Goal: Check status: Check status

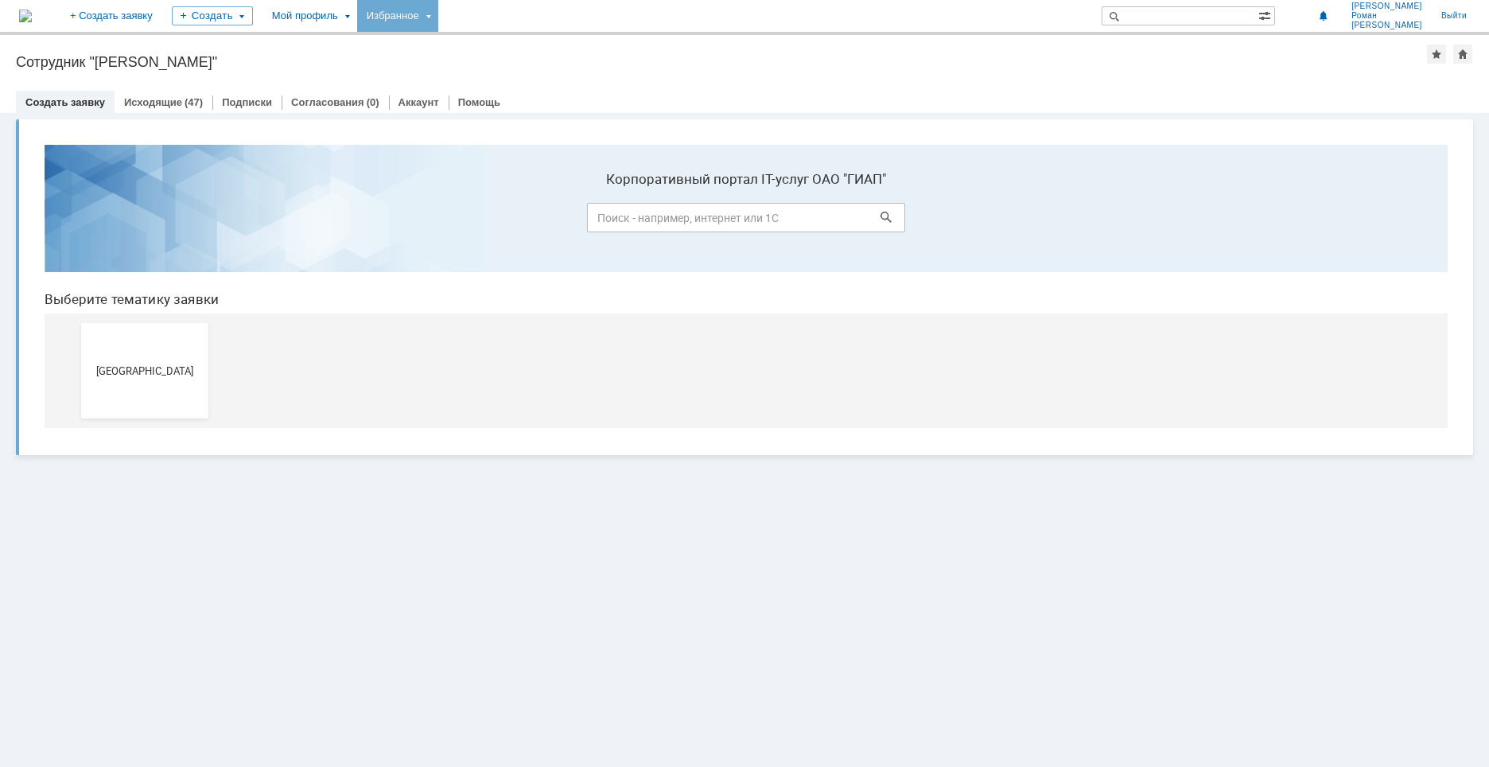
click at [438, 15] on div "Избранное" at bounding box center [397, 16] width 81 height 32
click at [357, 14] on div "Мой профиль" at bounding box center [310, 16] width 95 height 32
drag, startPoint x: 380, startPoint y: 72, endPoint x: 484, endPoint y: 72, distance: 103.4
click at [382, 73] on div "Заявки" at bounding box center [326, 73] width 121 height 19
click at [357, 30] on div "Мой профиль" at bounding box center [310, 16] width 95 height 32
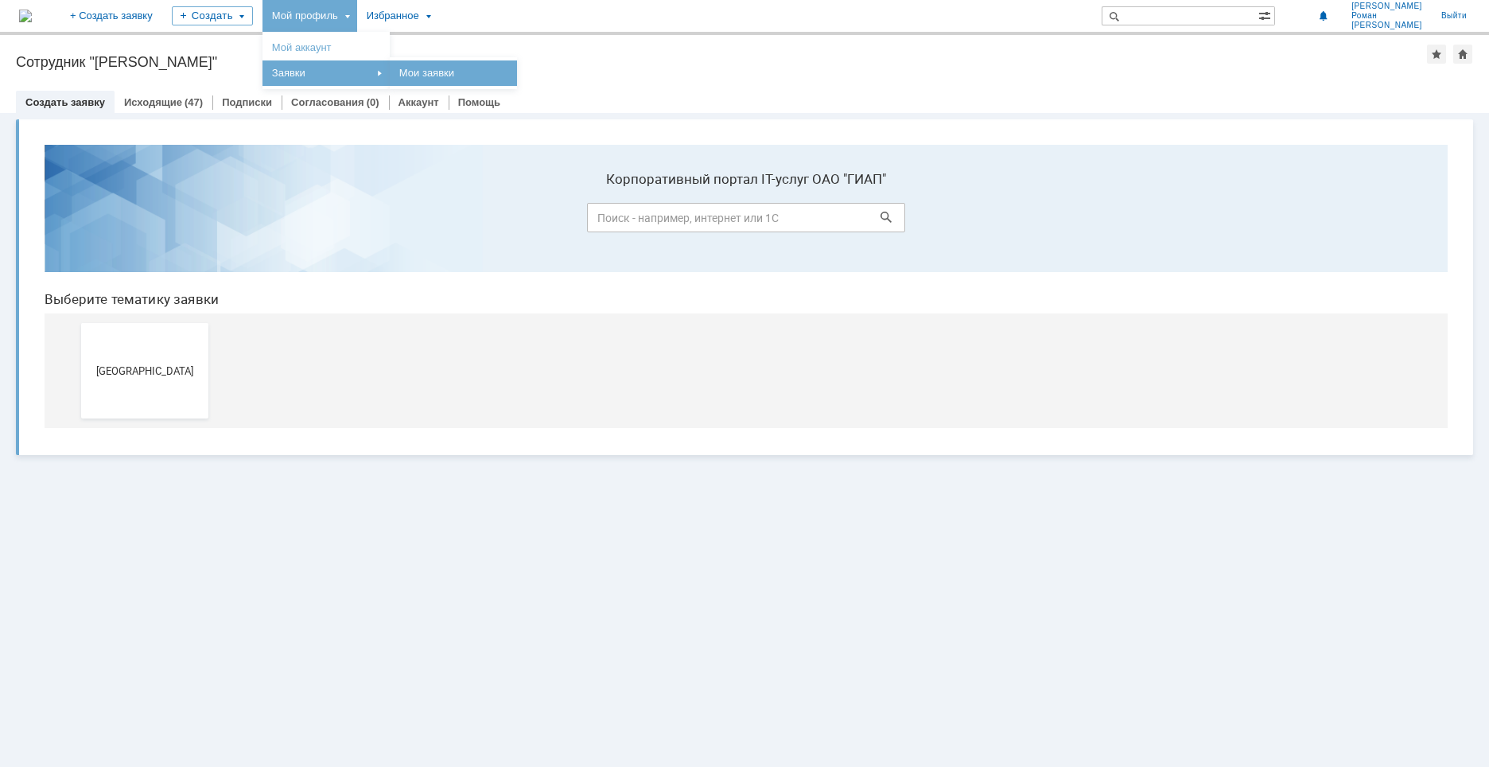
click at [500, 71] on link "Мои заявки" at bounding box center [453, 73] width 121 height 19
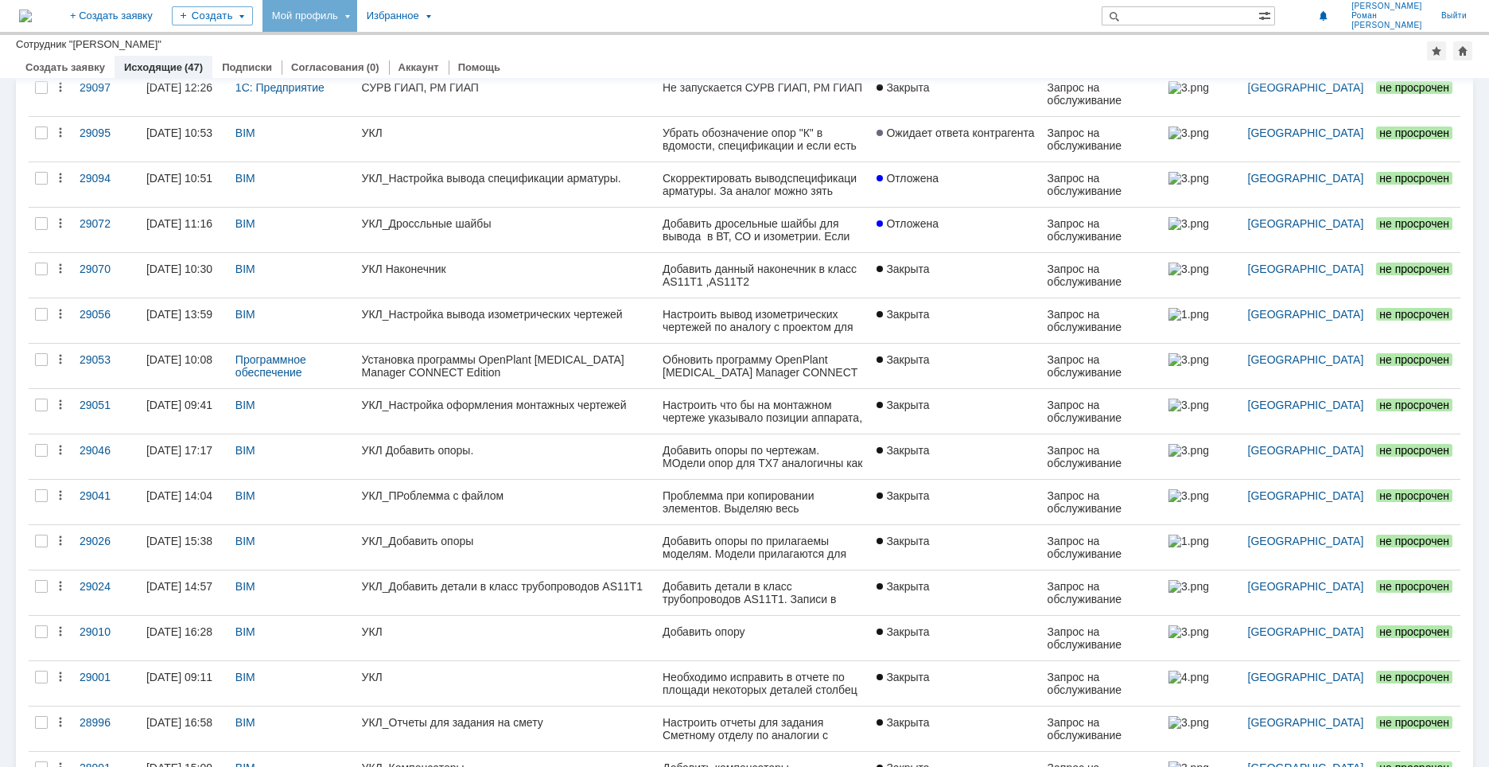
click at [434, 545] on div "УКЛ_Добавить опоры" at bounding box center [506, 541] width 288 height 13
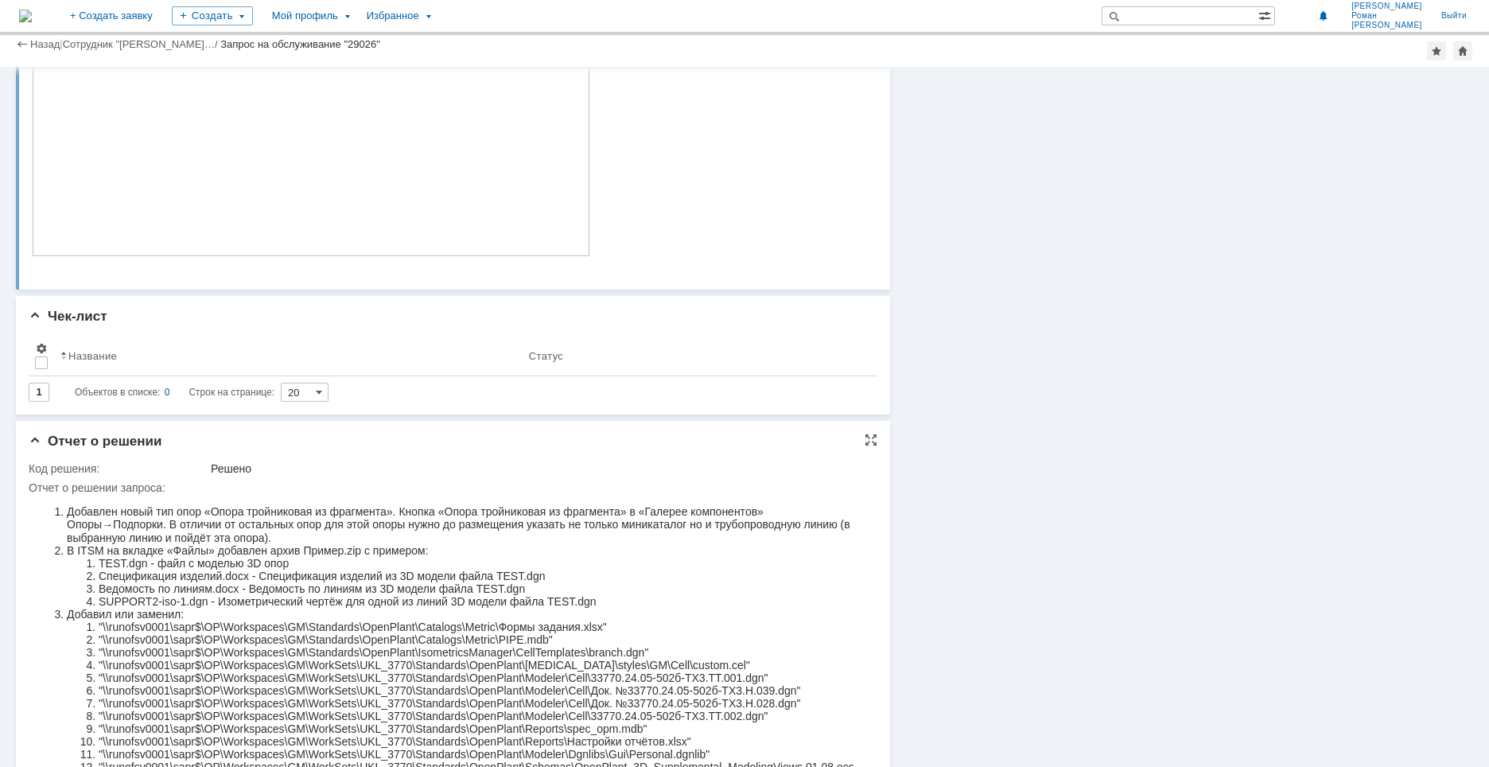
scroll to position [477, 0]
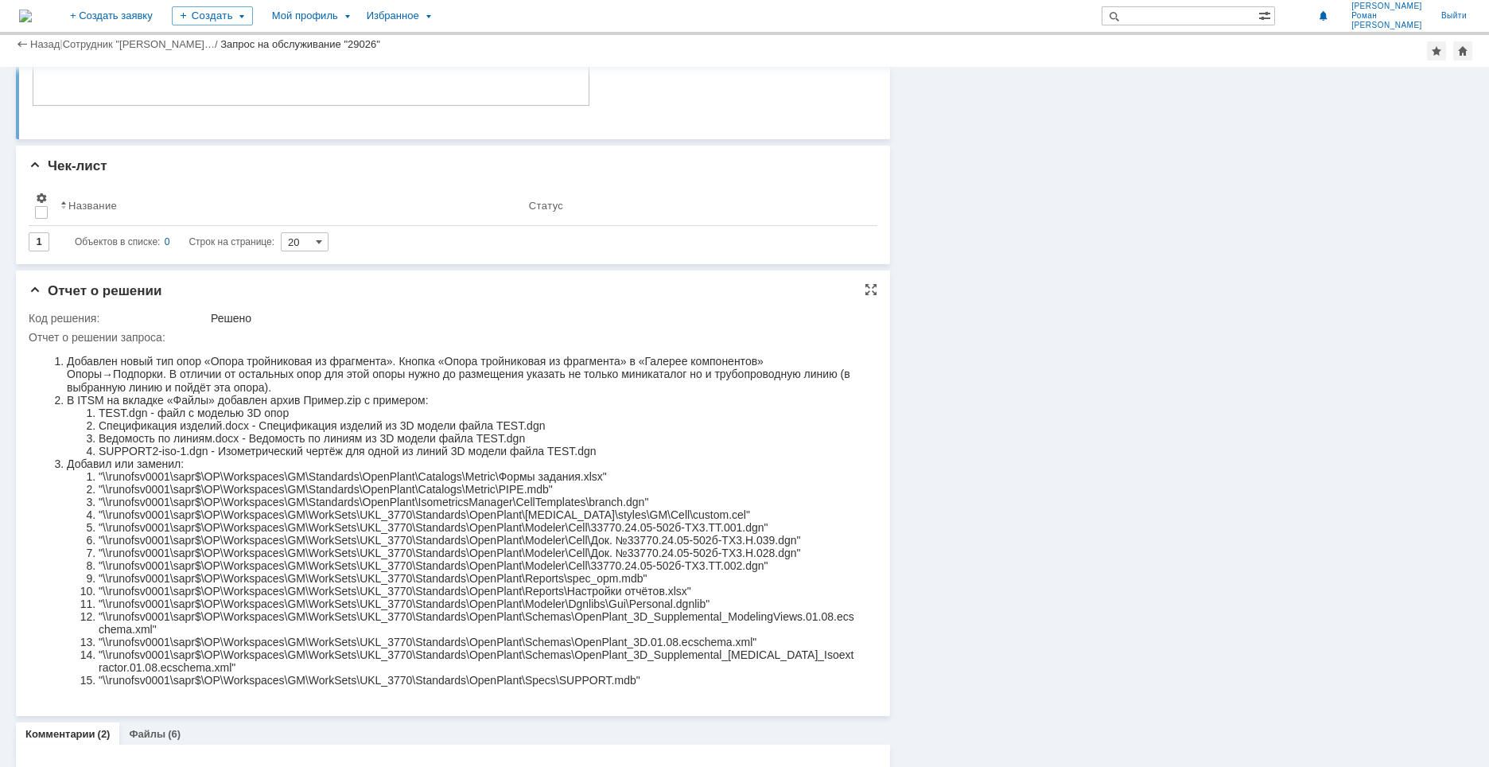
drag, startPoint x: 263, startPoint y: 613, endPoint x: 253, endPoint y: 592, distance: 23.1
click at [263, 613] on li ""\\runofsv0001\sapr$\OP\Workspaces\GM\WorkSets\UKL_3770\Standards\OpenPlant\Sch…" at bounding box center [477, 622] width 757 height 25
